Goal: Task Accomplishment & Management: Use online tool/utility

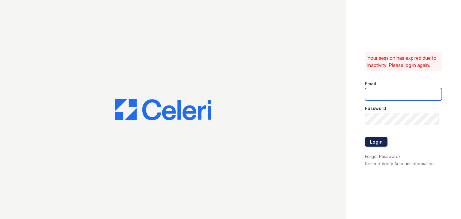
type input "[EMAIL_ADDRESS][DOMAIN_NAME]"
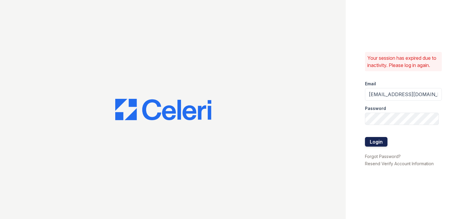
click at [372, 143] on button "Login" at bounding box center [376, 142] width 23 height 10
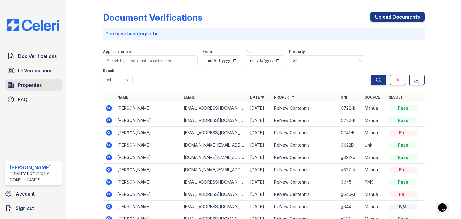
drag, startPoint x: 37, startPoint y: 70, endPoint x: 57, endPoint y: 87, distance: 26.6
click at [37, 70] on span "ID Verifications" at bounding box center [35, 70] width 34 height 7
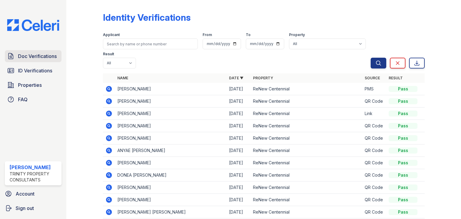
click at [53, 56] on span "Doc Verifications" at bounding box center [37, 56] width 39 height 7
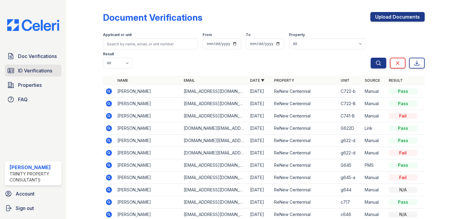
click at [43, 72] on span "ID Verifications" at bounding box center [35, 70] width 34 height 7
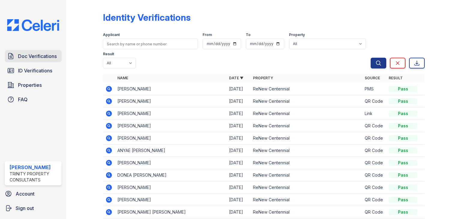
click at [43, 59] on span "Doc Verifications" at bounding box center [37, 56] width 39 height 7
